Goal: Task Accomplishment & Management: Use online tool/utility

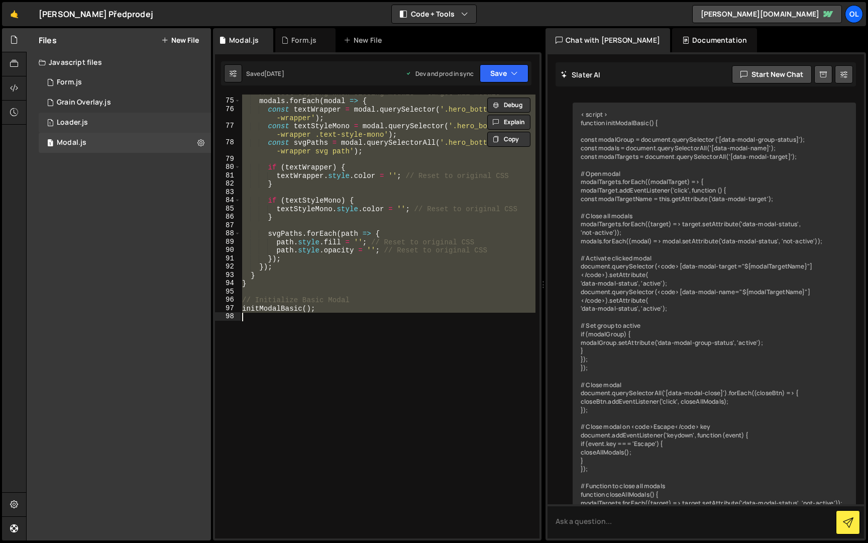
scroll to position [701, 0]
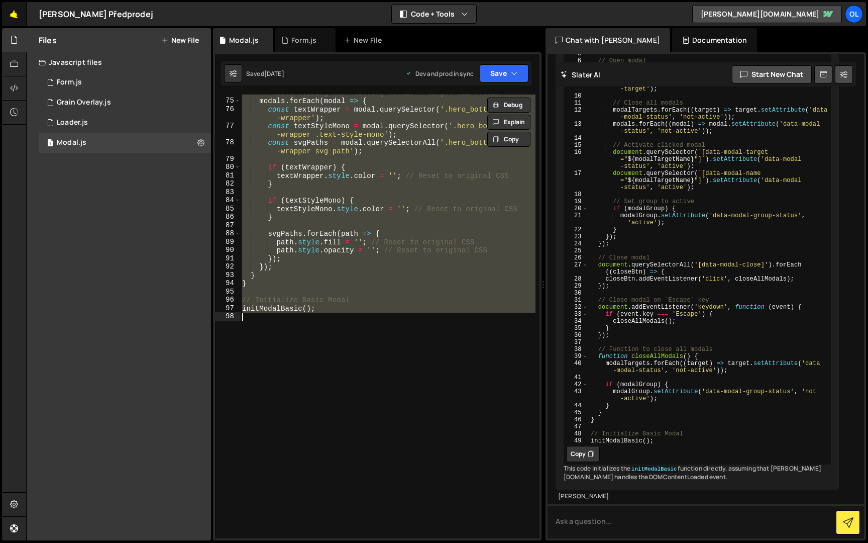
click at [21, 22] on link "🤙" at bounding box center [14, 14] width 25 height 24
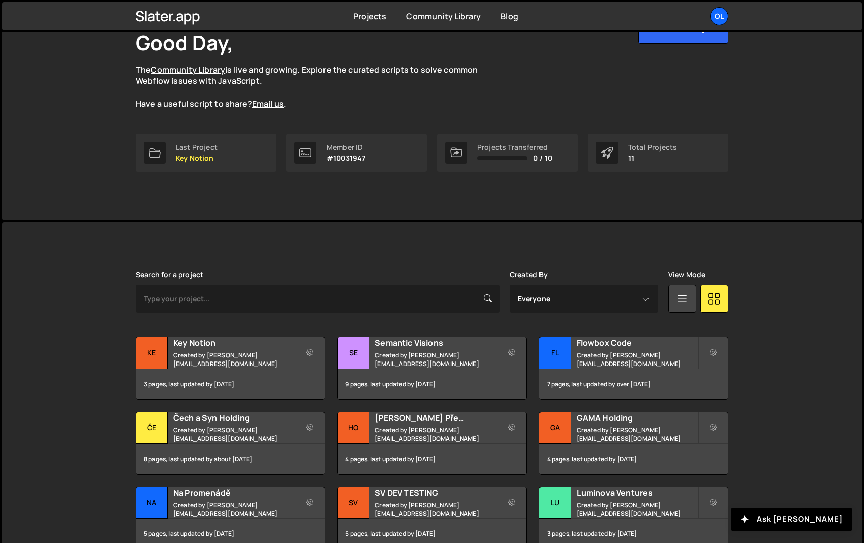
scroll to position [73, 0]
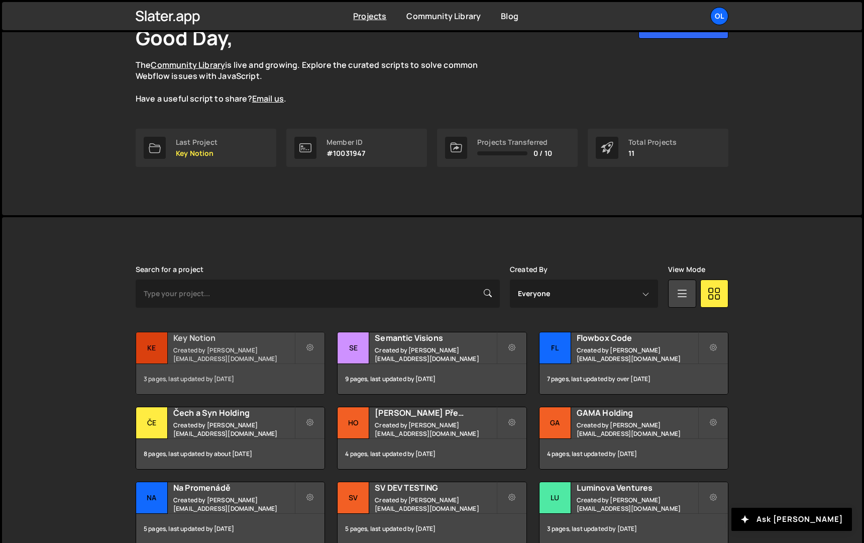
click at [249, 356] on small "Created by kubata@olii.cz" at bounding box center [233, 354] width 121 height 17
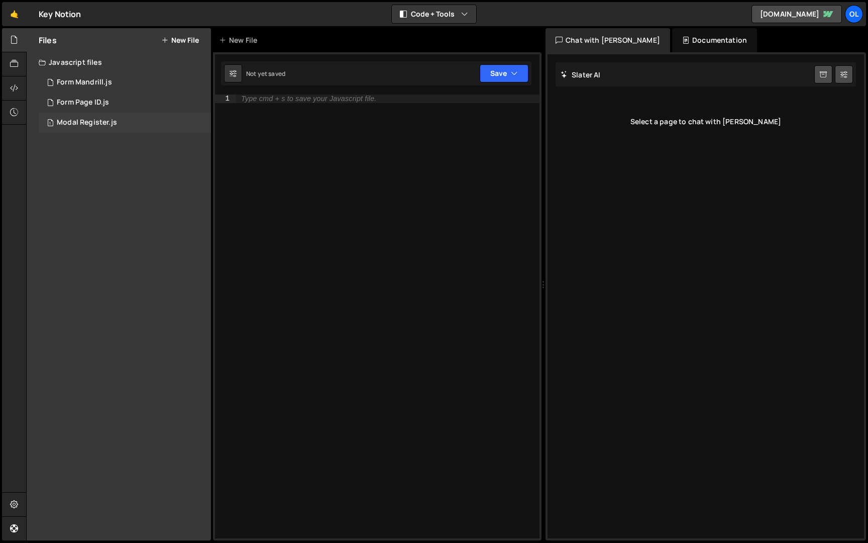
click at [107, 126] on div "Modal Register.js" at bounding box center [87, 122] width 60 height 9
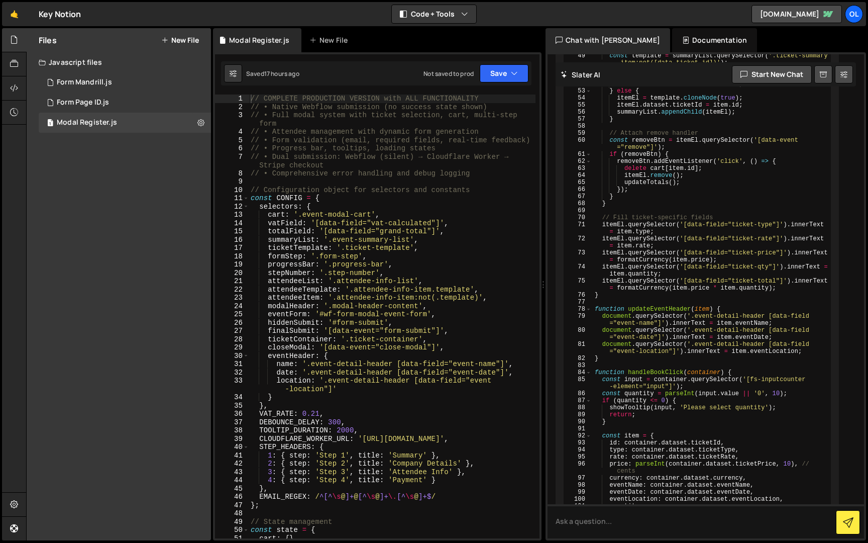
scroll to position [4447, 0]
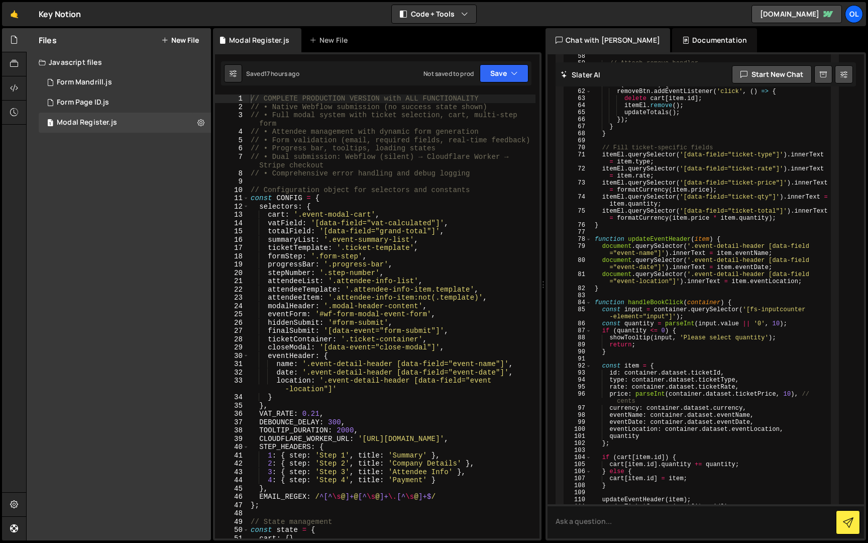
click at [396, 208] on div "// COMPLETE PRODUCTION VERSION with ALL FUNCTIONALITY // • Native Webflow submi…" at bounding box center [392, 324] width 287 height 460
type textarea "})();"
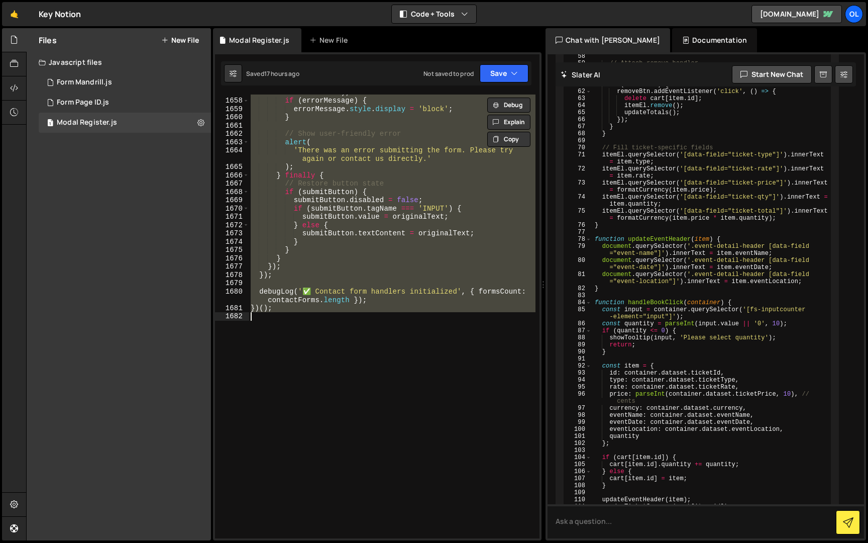
paste textarea
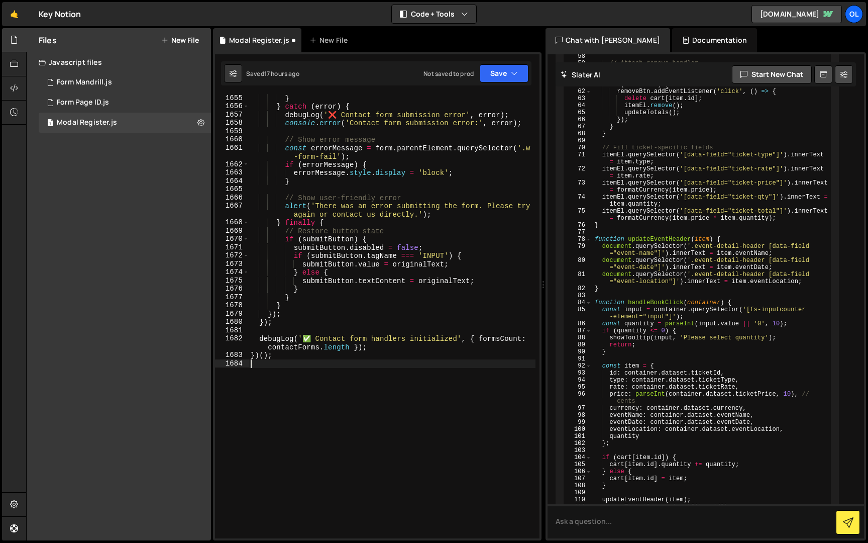
type textarea "})();"
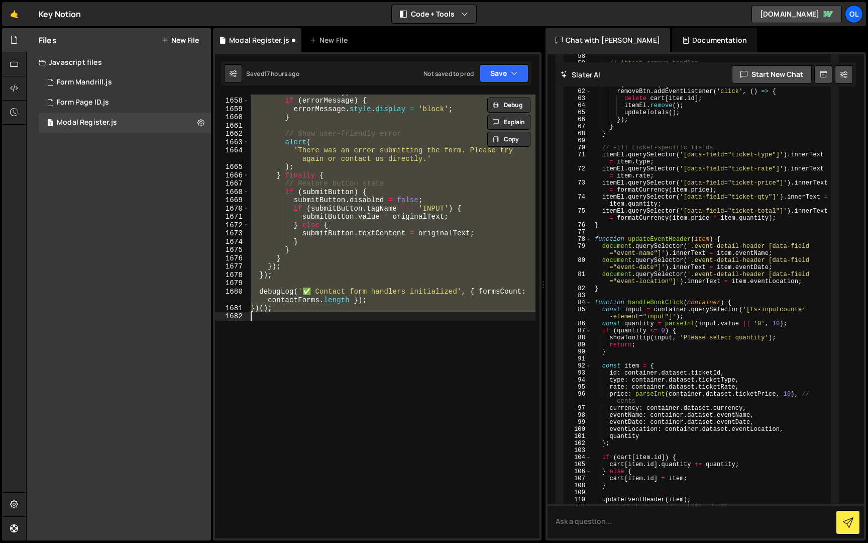
paste textarea
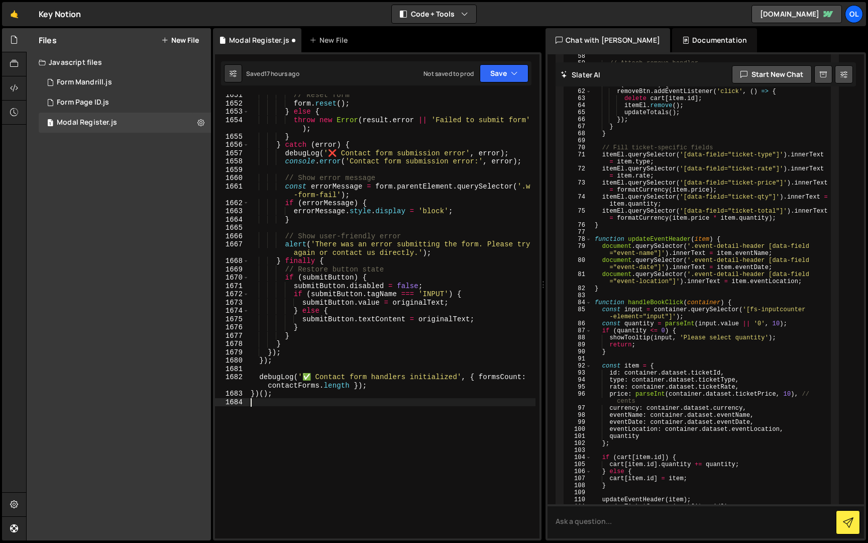
scroll to position [15243, 0]
click at [494, 65] on button "Save" at bounding box center [504, 73] width 49 height 18
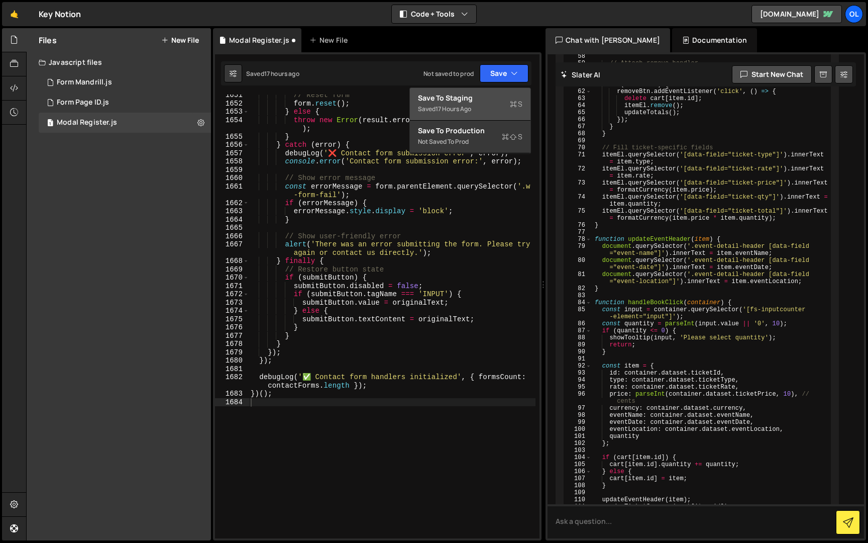
click at [490, 88] on button "Save to Staging S Saved 17 hours ago" at bounding box center [470, 104] width 121 height 33
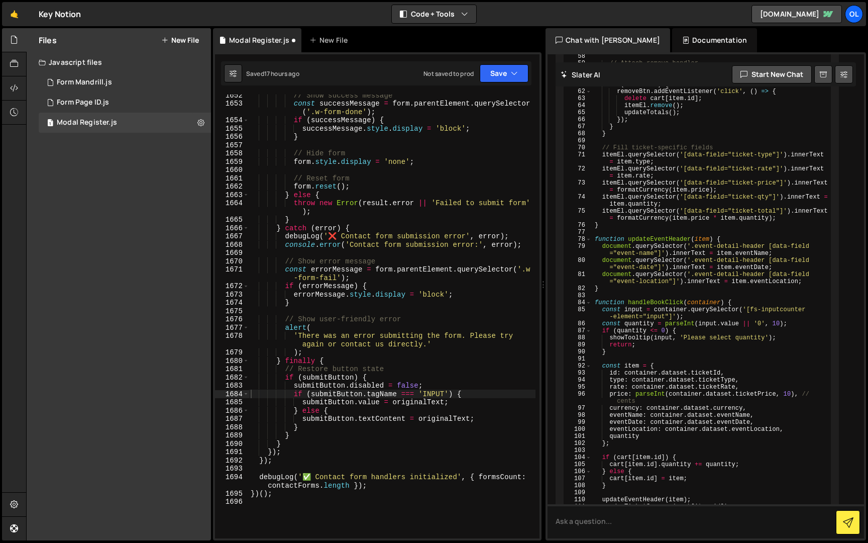
scroll to position [15202, 0]
